Goal: Task Accomplishment & Management: Complete application form

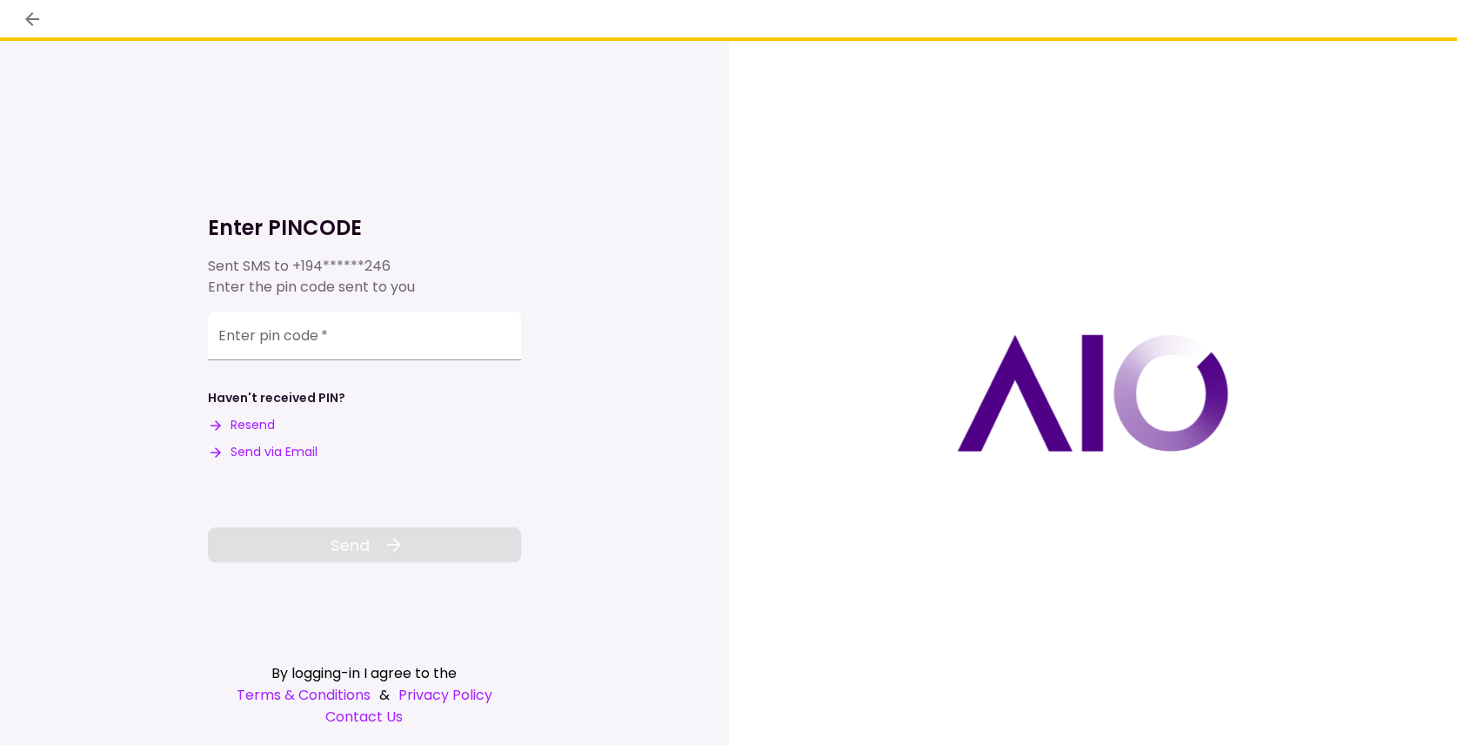
click at [235, 339] on div "Enter pin code   *" at bounding box center [364, 335] width 313 height 49
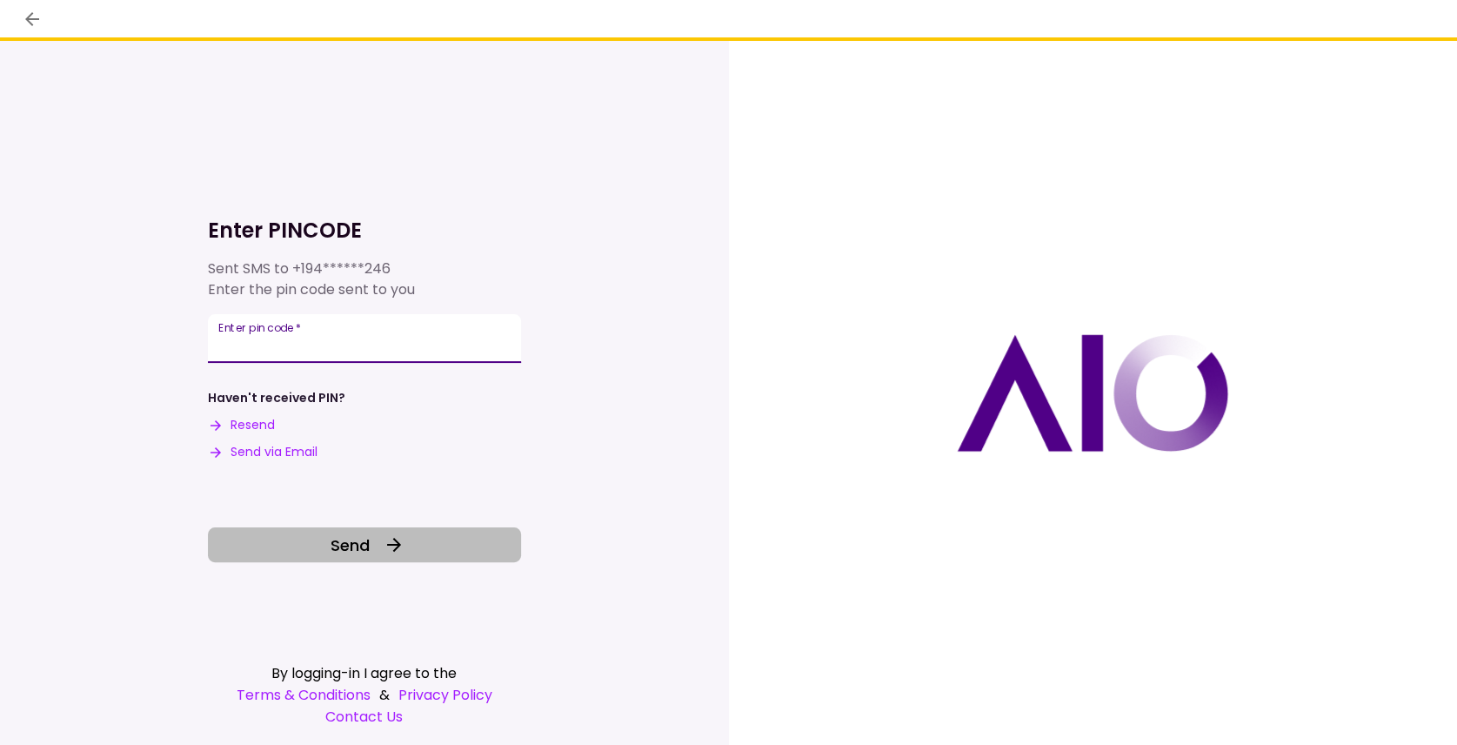
type input "******"
click at [465, 548] on button "Send" at bounding box center [364, 544] width 313 height 35
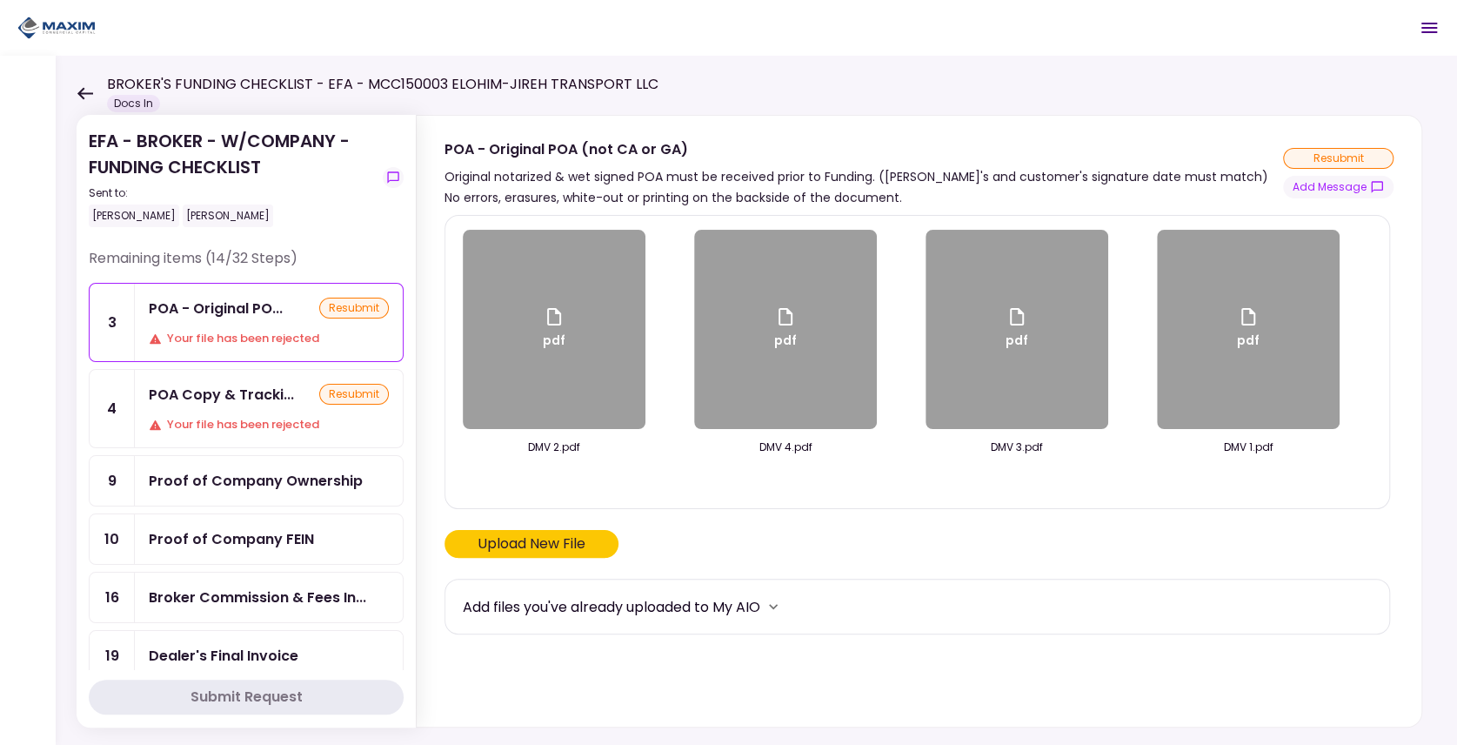
click at [89, 94] on icon at bounding box center [85, 93] width 17 height 13
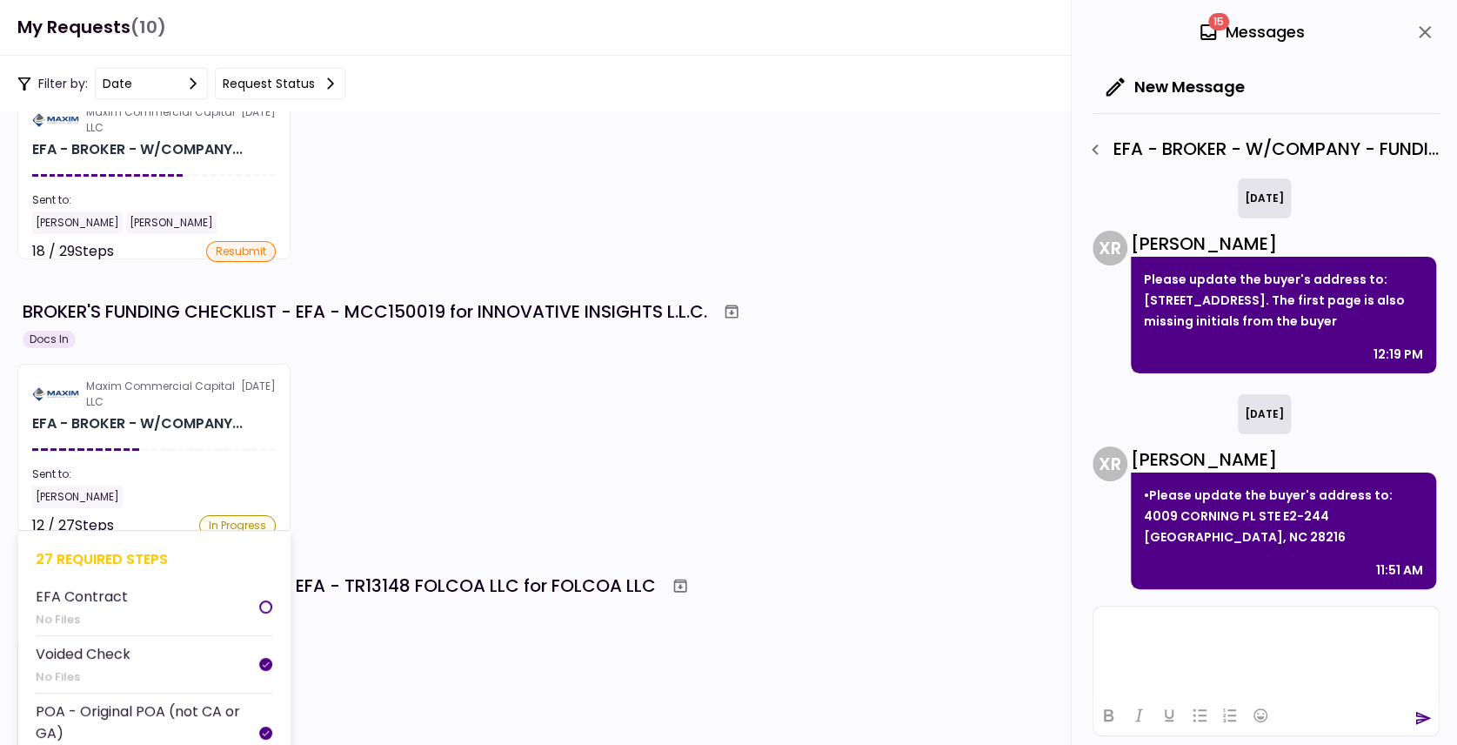
scroll to position [20, 0]
click at [176, 448] on div at bounding box center [154, 449] width 244 height 3
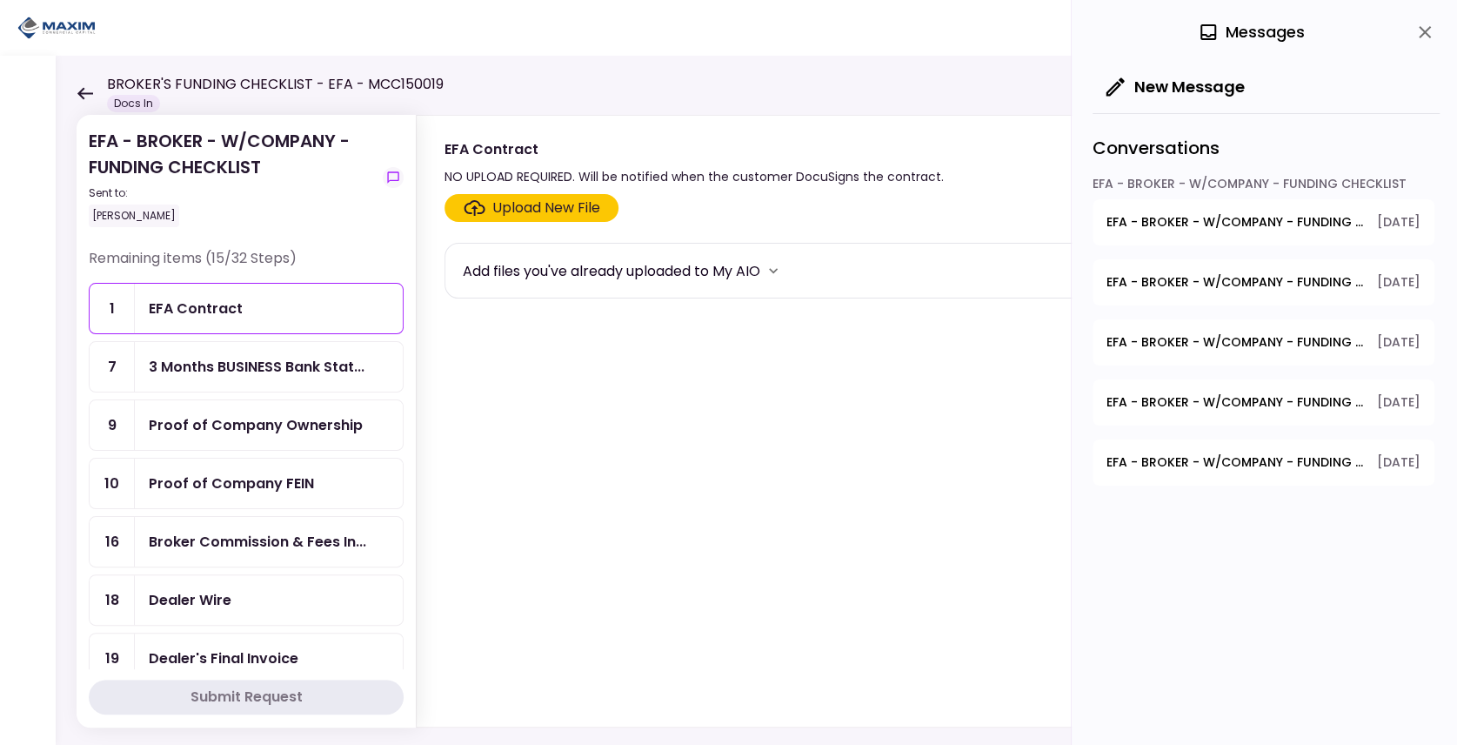
click at [239, 485] on div "Proof of Company FEIN" at bounding box center [231, 483] width 165 height 22
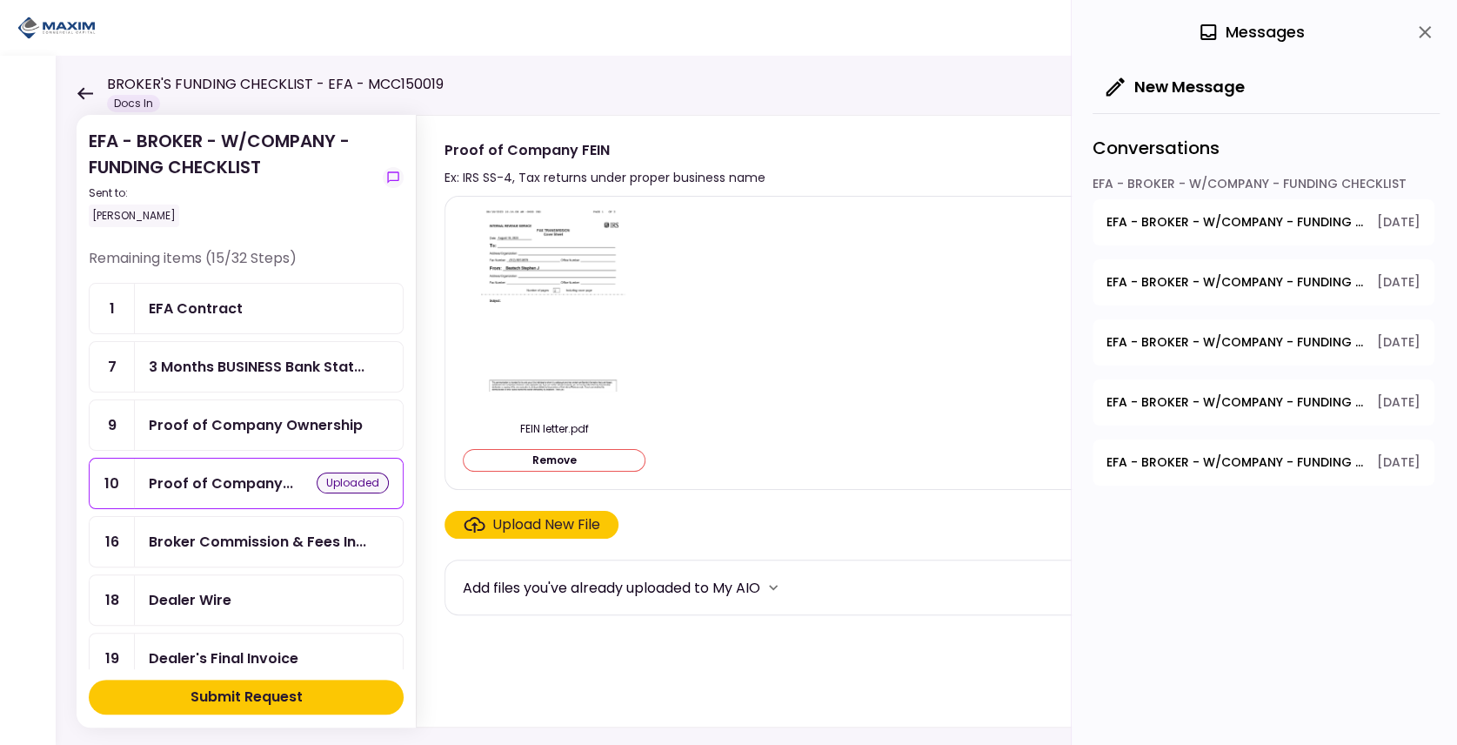
click at [241, 416] on div "Proof of Company Ownership" at bounding box center [256, 425] width 214 height 22
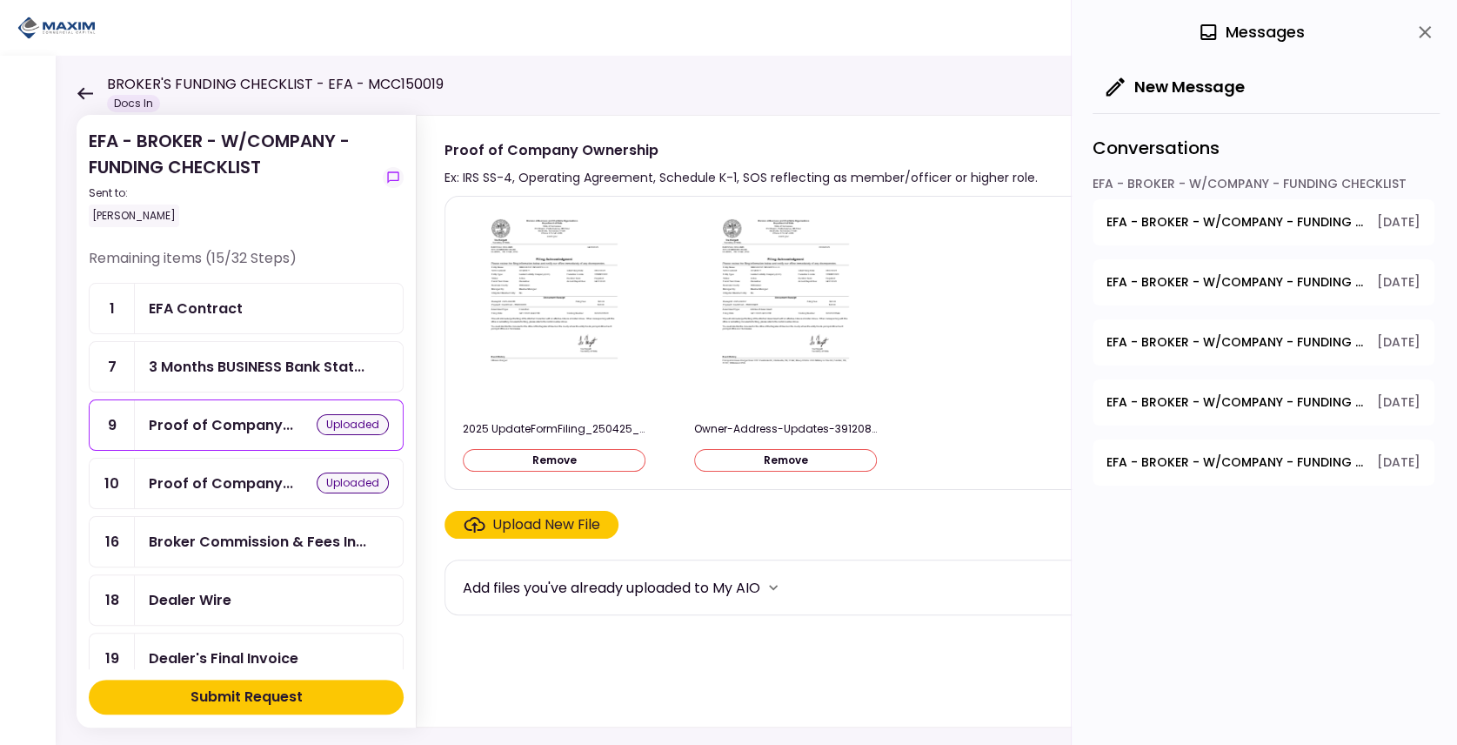
click at [1156, 83] on button "New Message" at bounding box center [1176, 86] width 166 height 45
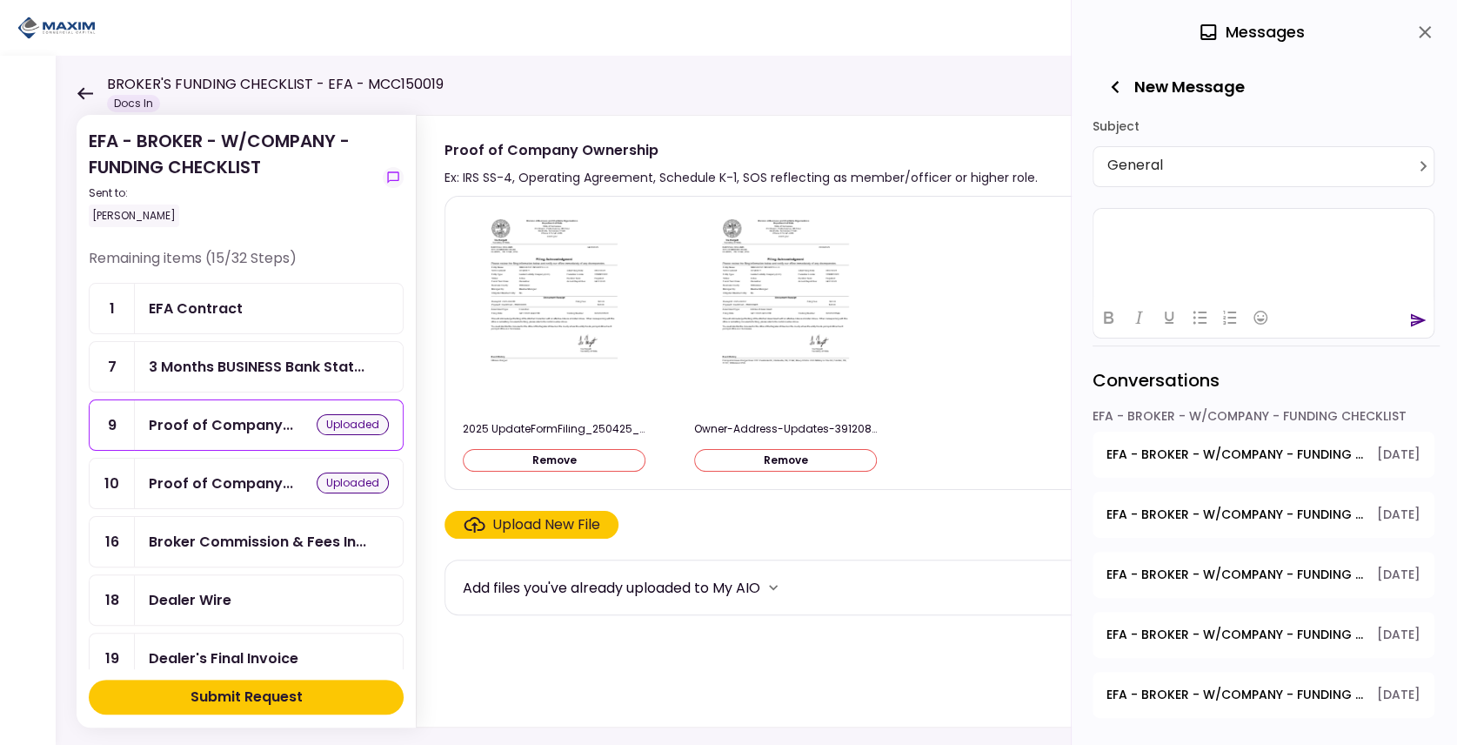
click at [1132, 251] on html at bounding box center [1264, 229] width 340 height 43
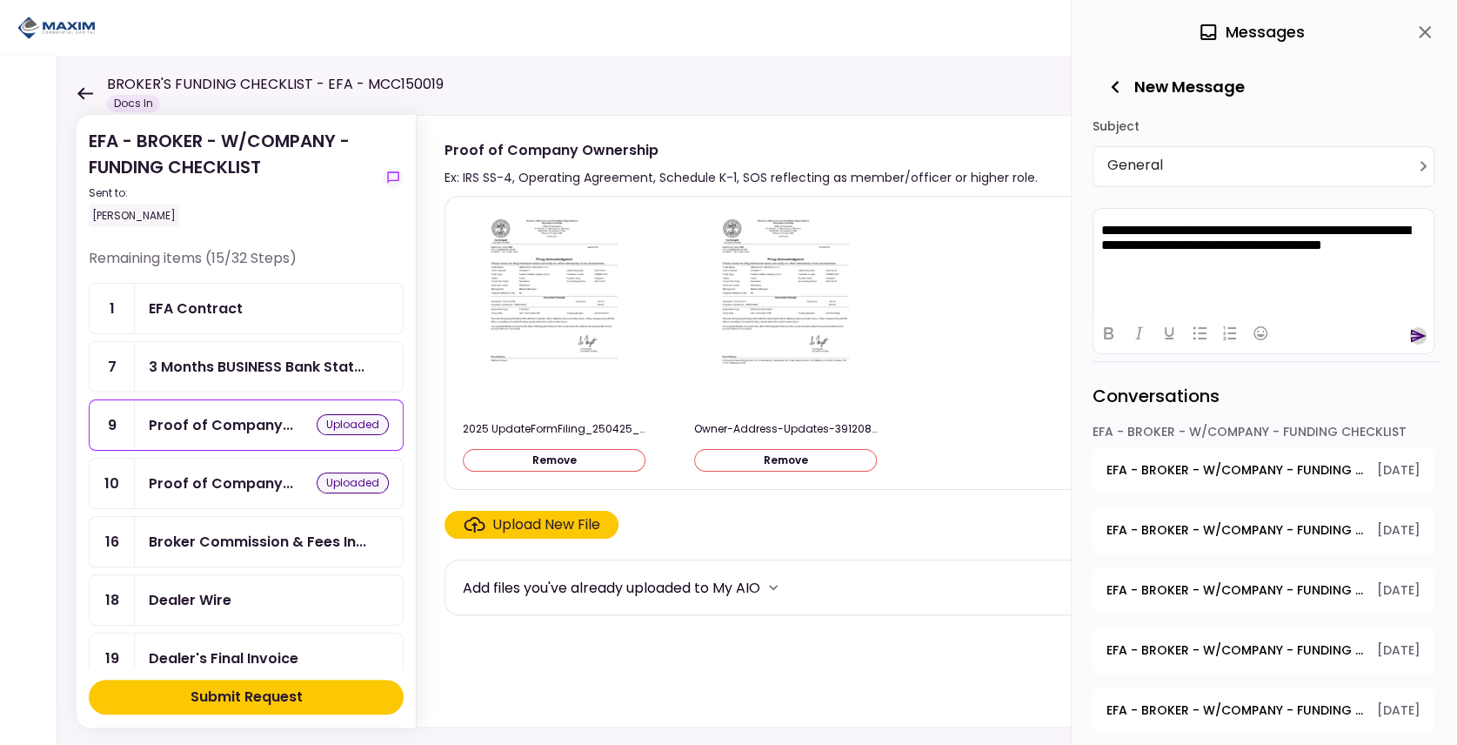
click at [1418, 330] on icon "send" at bounding box center [1418, 335] width 17 height 17
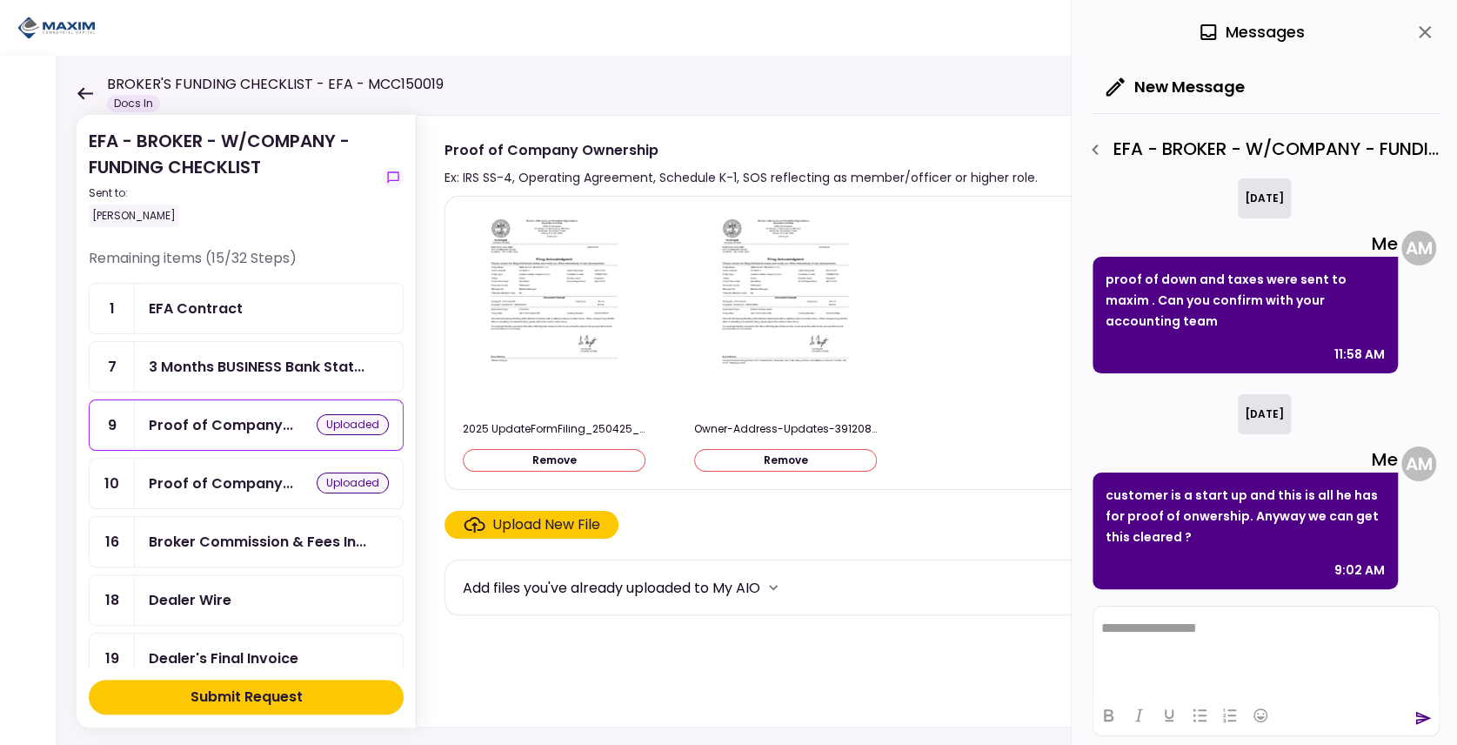
drag, startPoint x: 1009, startPoint y: 393, endPoint x: 660, endPoint y: 555, distance: 385.4
click at [1009, 393] on div "2025 UpdateFormFiling_250425_131737_250521_191700.pdf Remove Owner-Address-Upda…" at bounding box center [917, 343] width 909 height 265
click at [562, 514] on div "Upload New File" at bounding box center [546, 524] width 108 height 21
click at [0, 0] on input "Upload New File" at bounding box center [0, 0] width 0 height 0
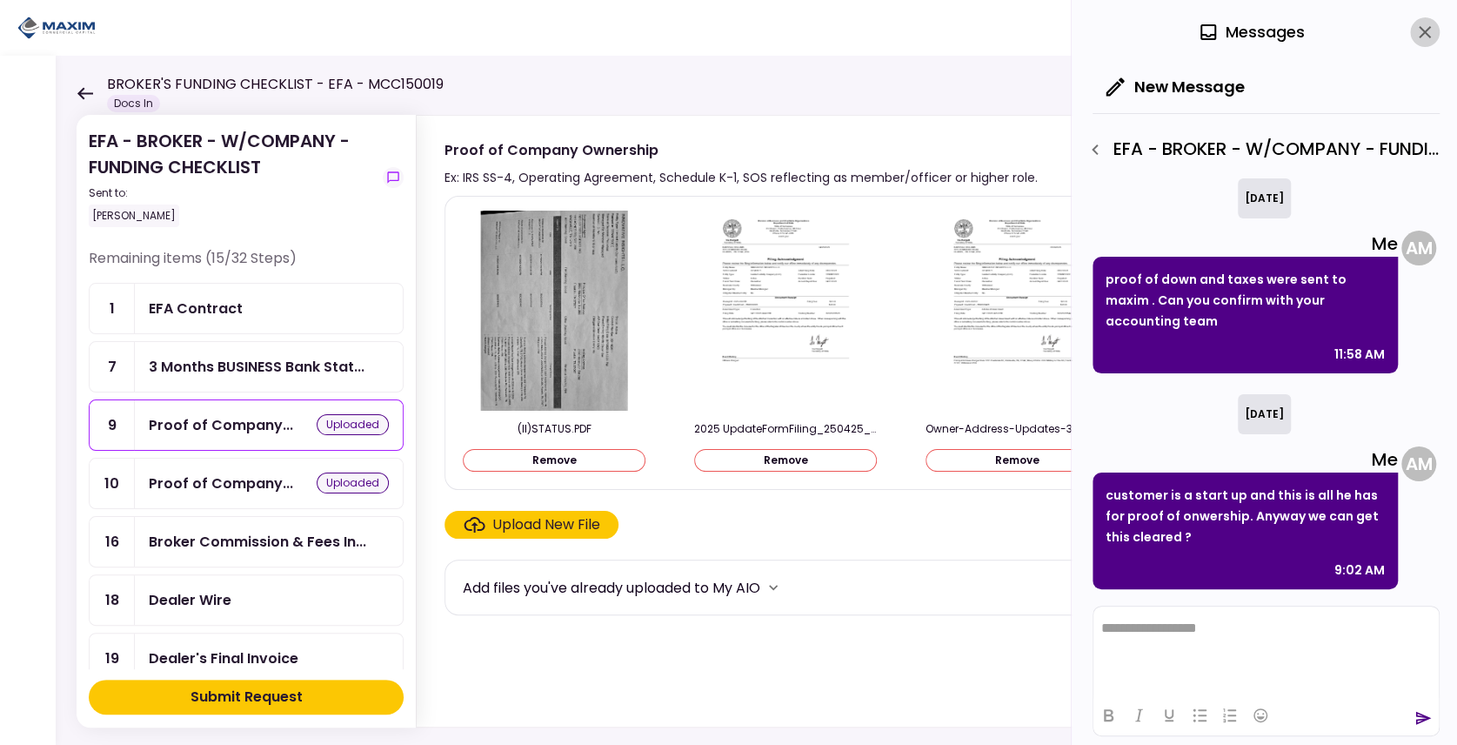
click at [1427, 34] on icon "close" at bounding box center [1425, 32] width 12 height 12
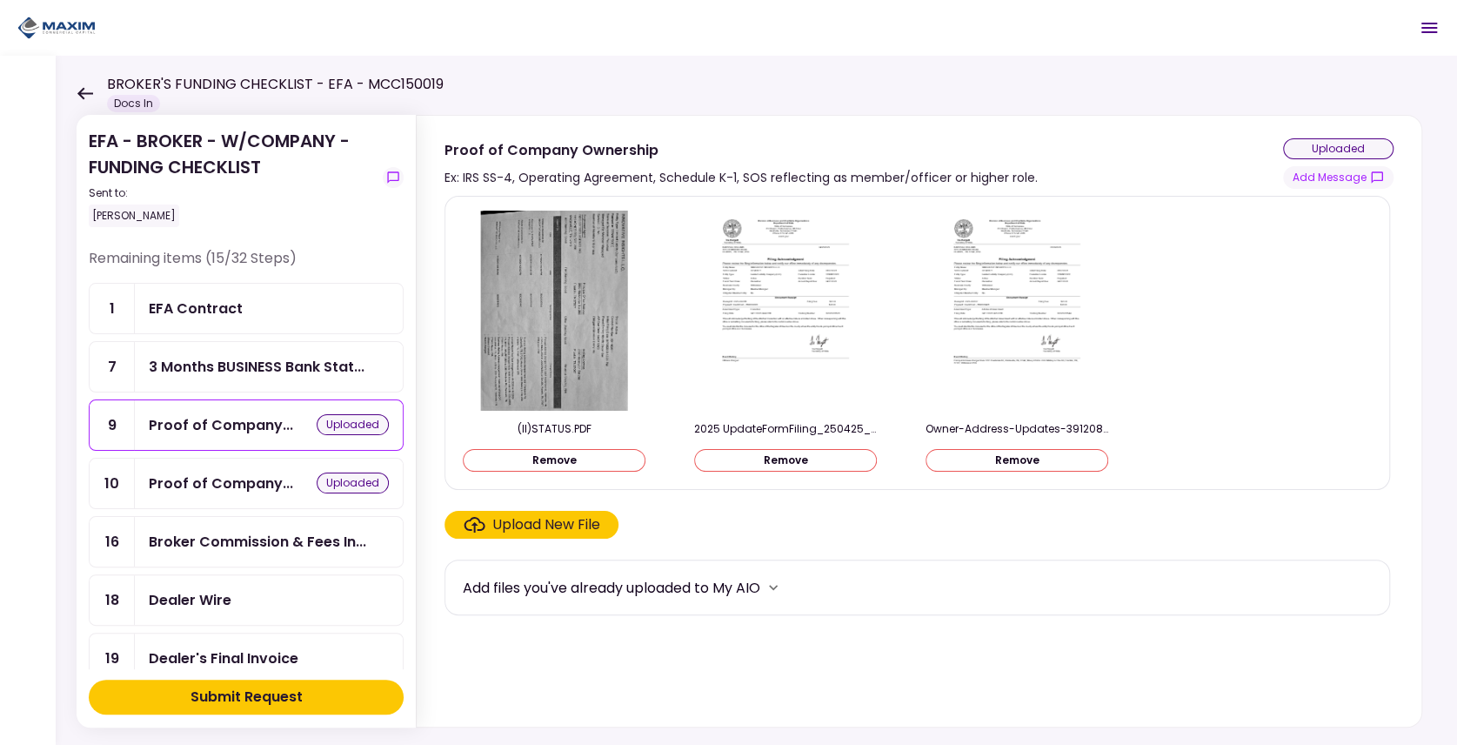
click at [211, 687] on div "Submit Request" at bounding box center [247, 696] width 112 height 21
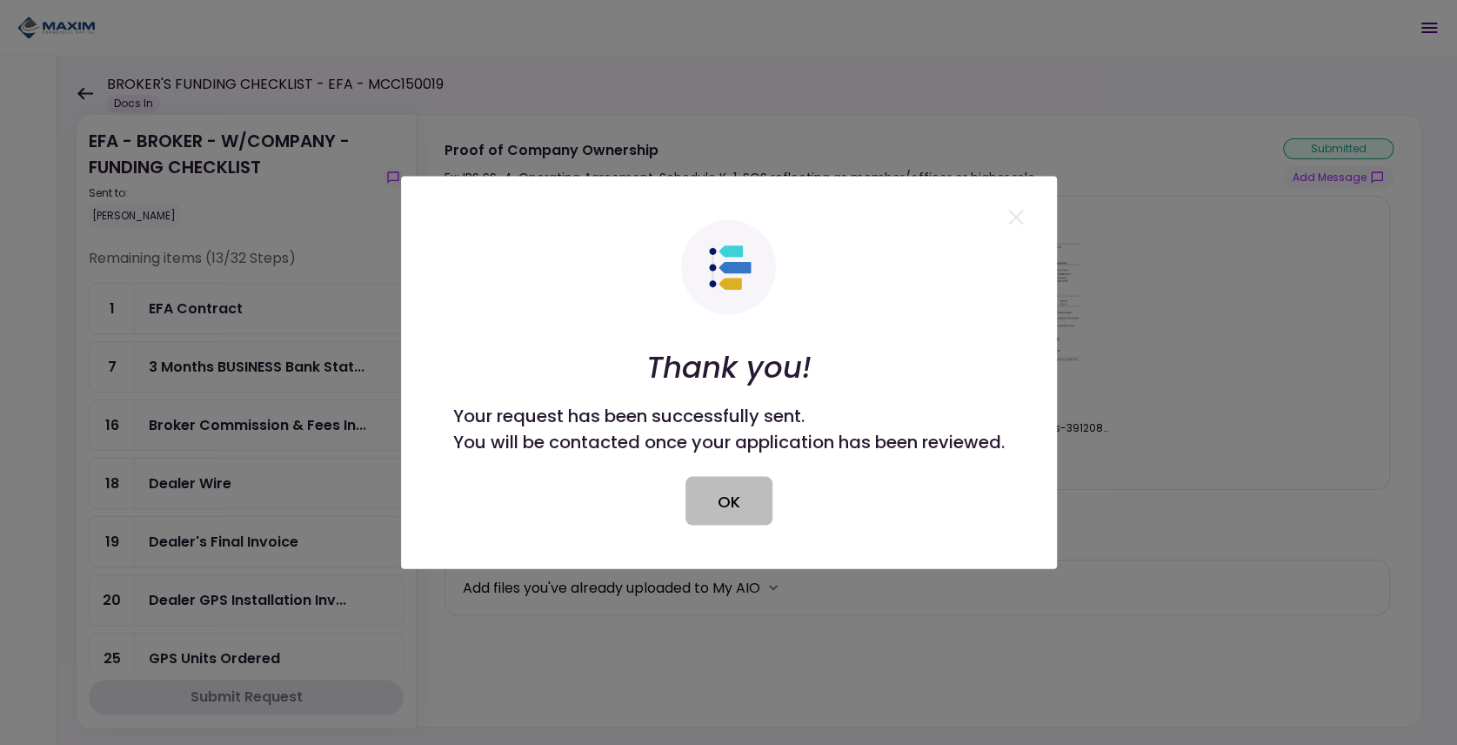
click at [717, 500] on button "OK" at bounding box center [729, 501] width 87 height 49
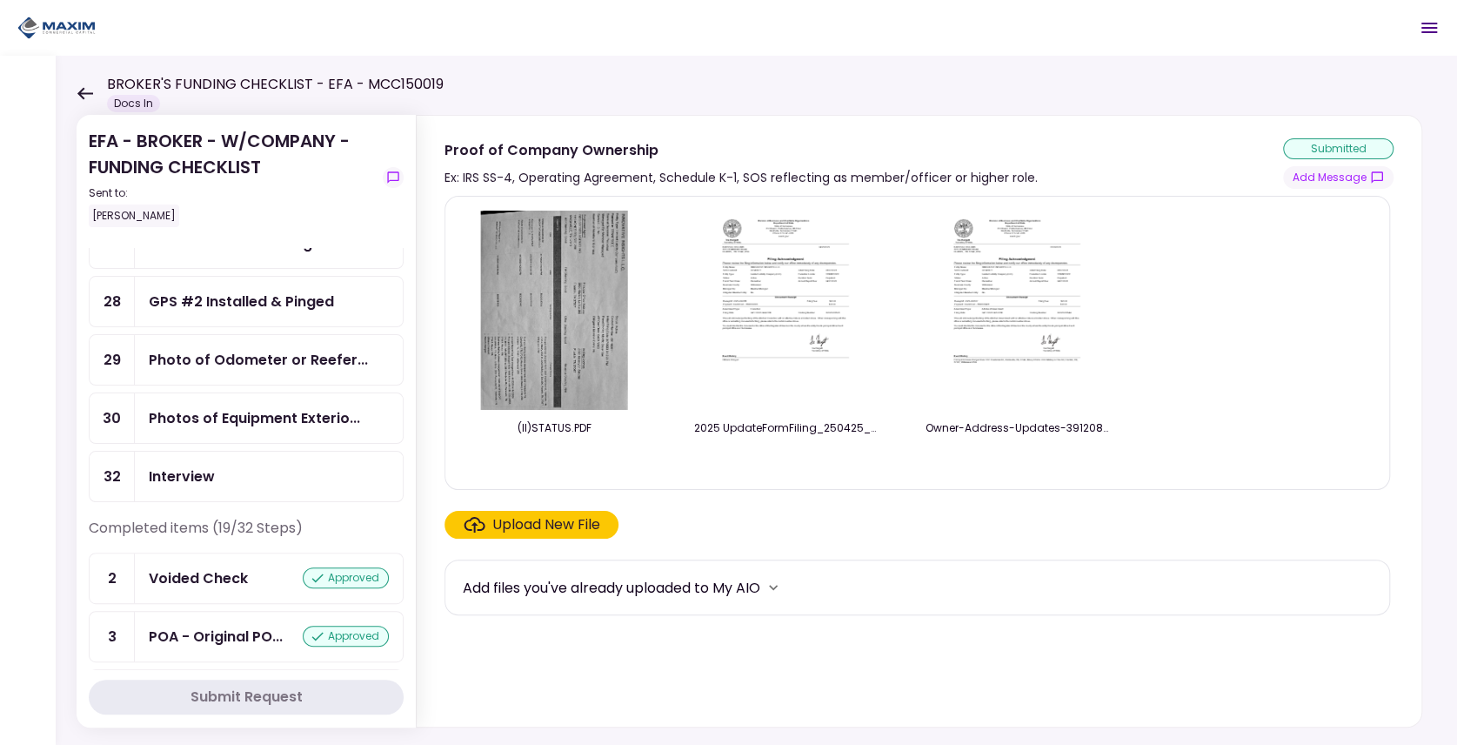
scroll to position [522, 0]
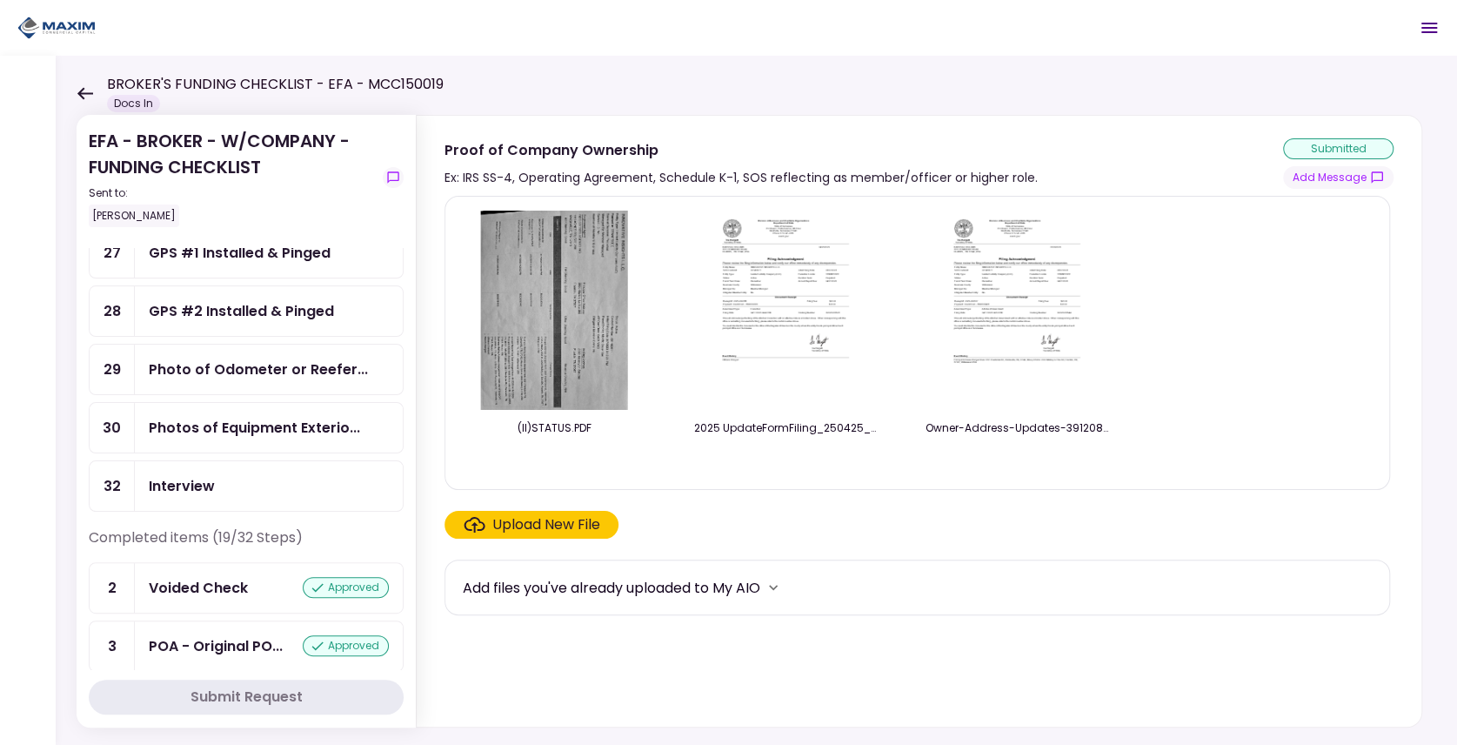
click at [231, 416] on div "Photos of Equipment Exterio..." at bounding box center [269, 428] width 268 height 50
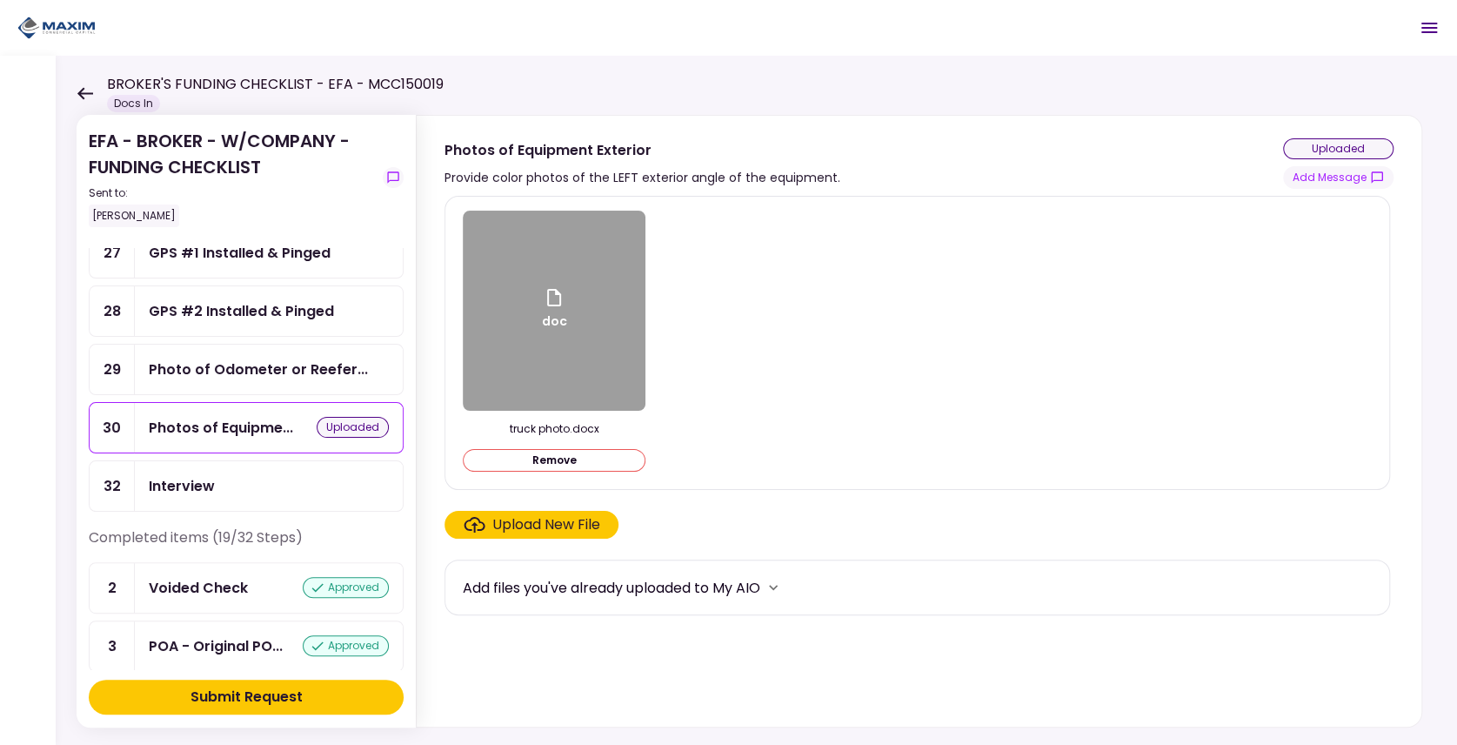
click at [221, 360] on div "Photo of Odometer or Reefer..." at bounding box center [269, 370] width 268 height 50
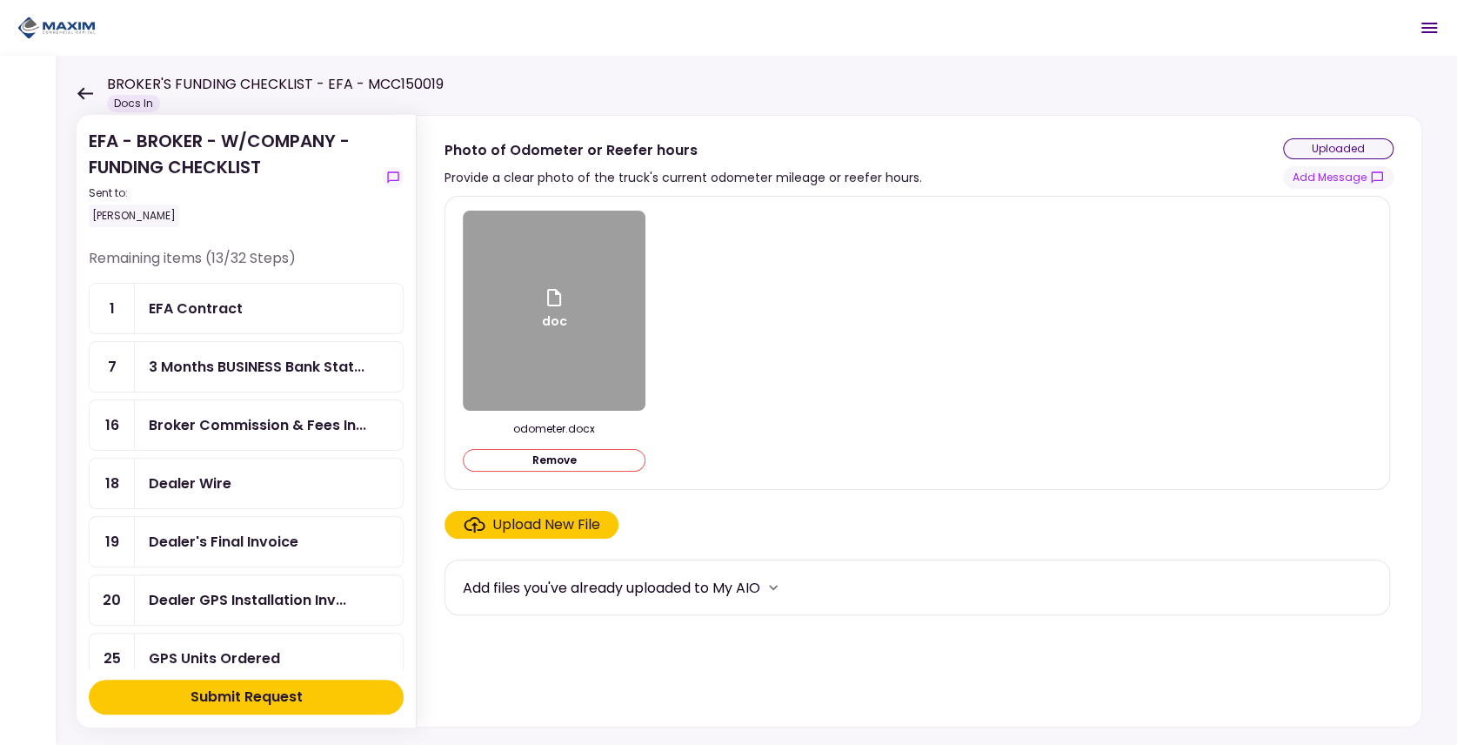
click at [285, 706] on div "Submit Request" at bounding box center [247, 696] width 112 height 21
